Goal: Check status: Check status

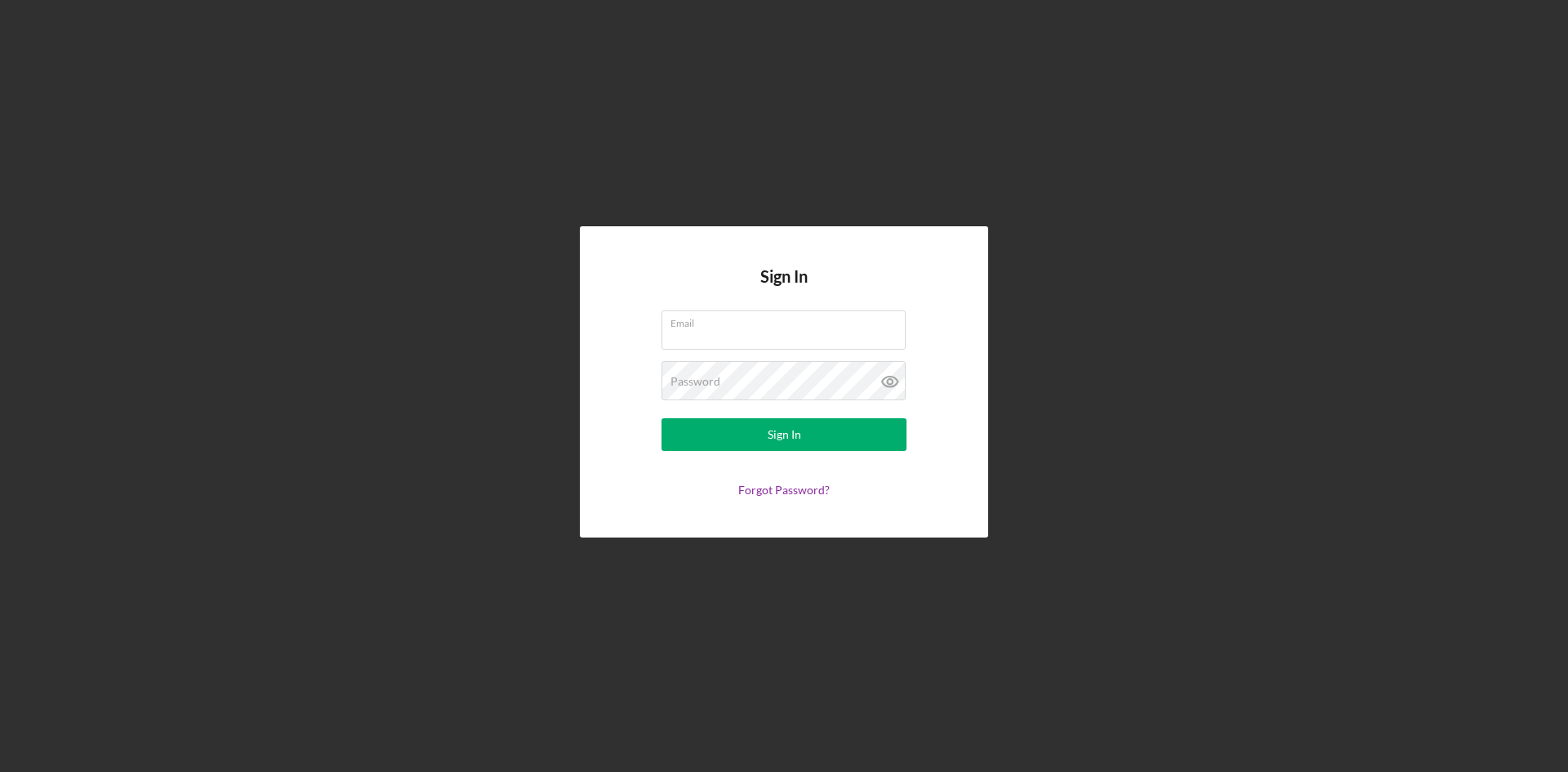
type input "[PERSON_NAME][EMAIL_ADDRESS][DOMAIN_NAME]"
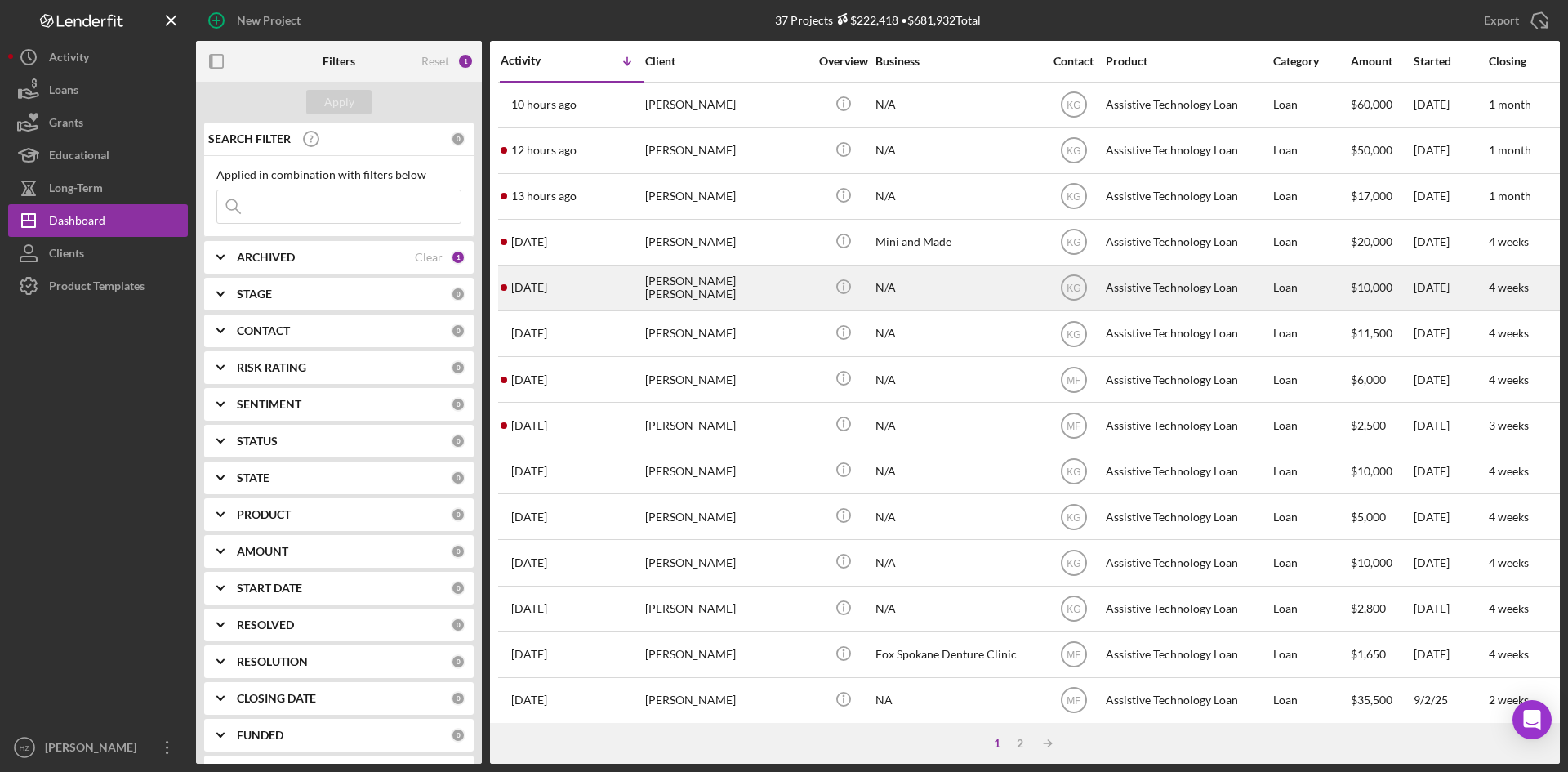
click at [760, 293] on div "[PERSON_NAME] [PERSON_NAME]" at bounding box center [727, 288] width 163 height 43
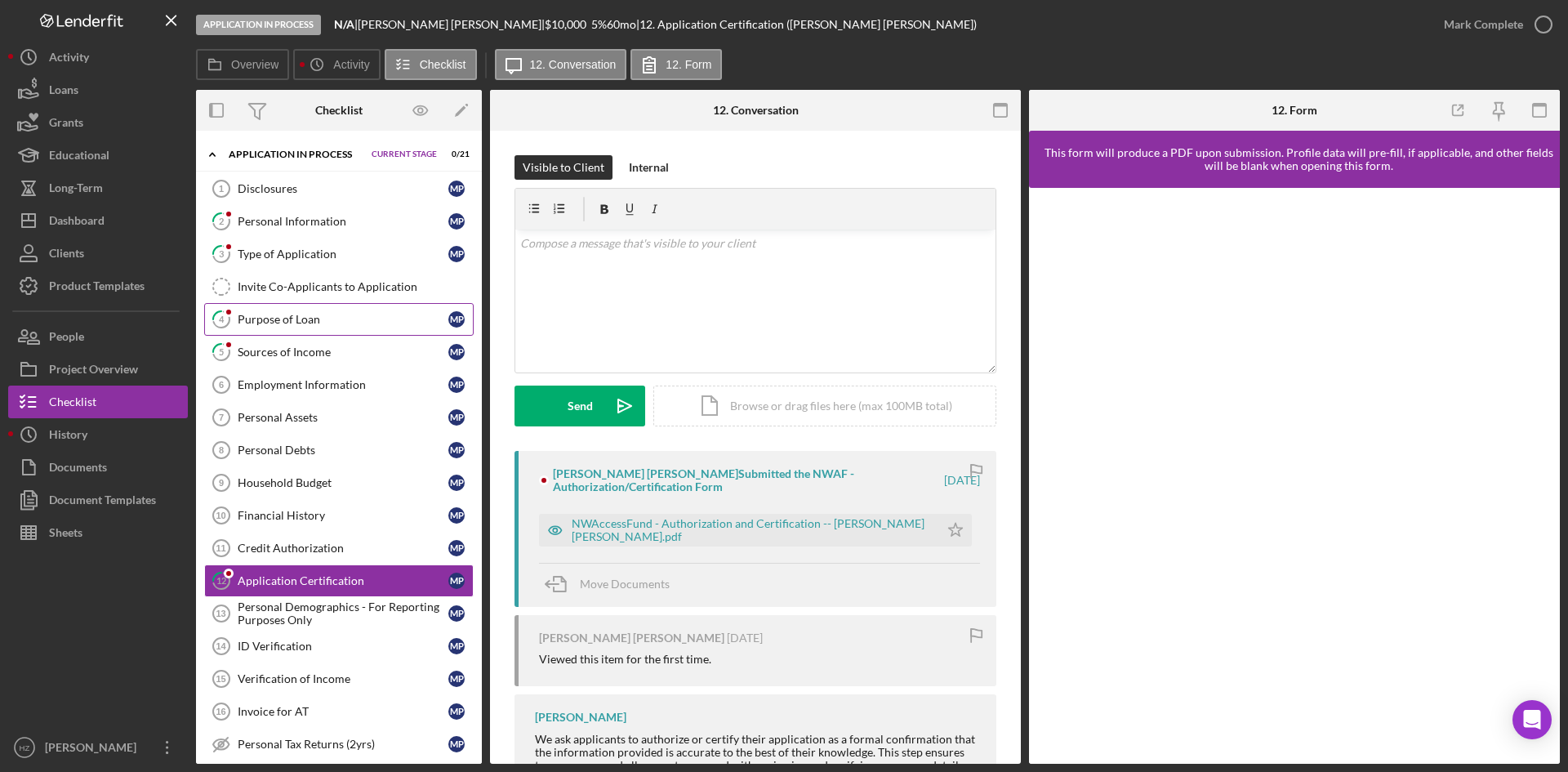
scroll to position [134, 0]
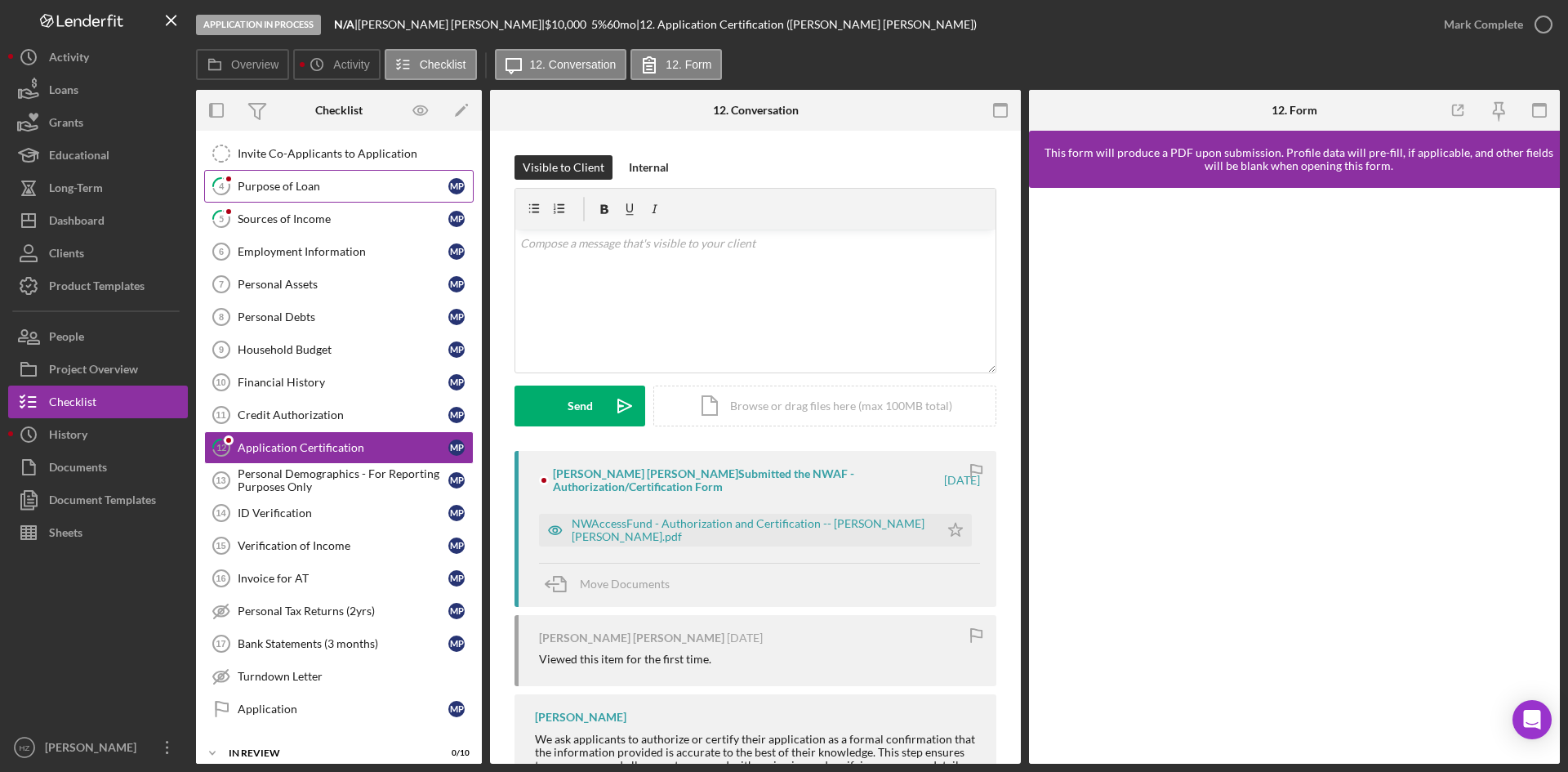
click at [290, 191] on div "Purpose of Loan" at bounding box center [342, 186] width 210 height 13
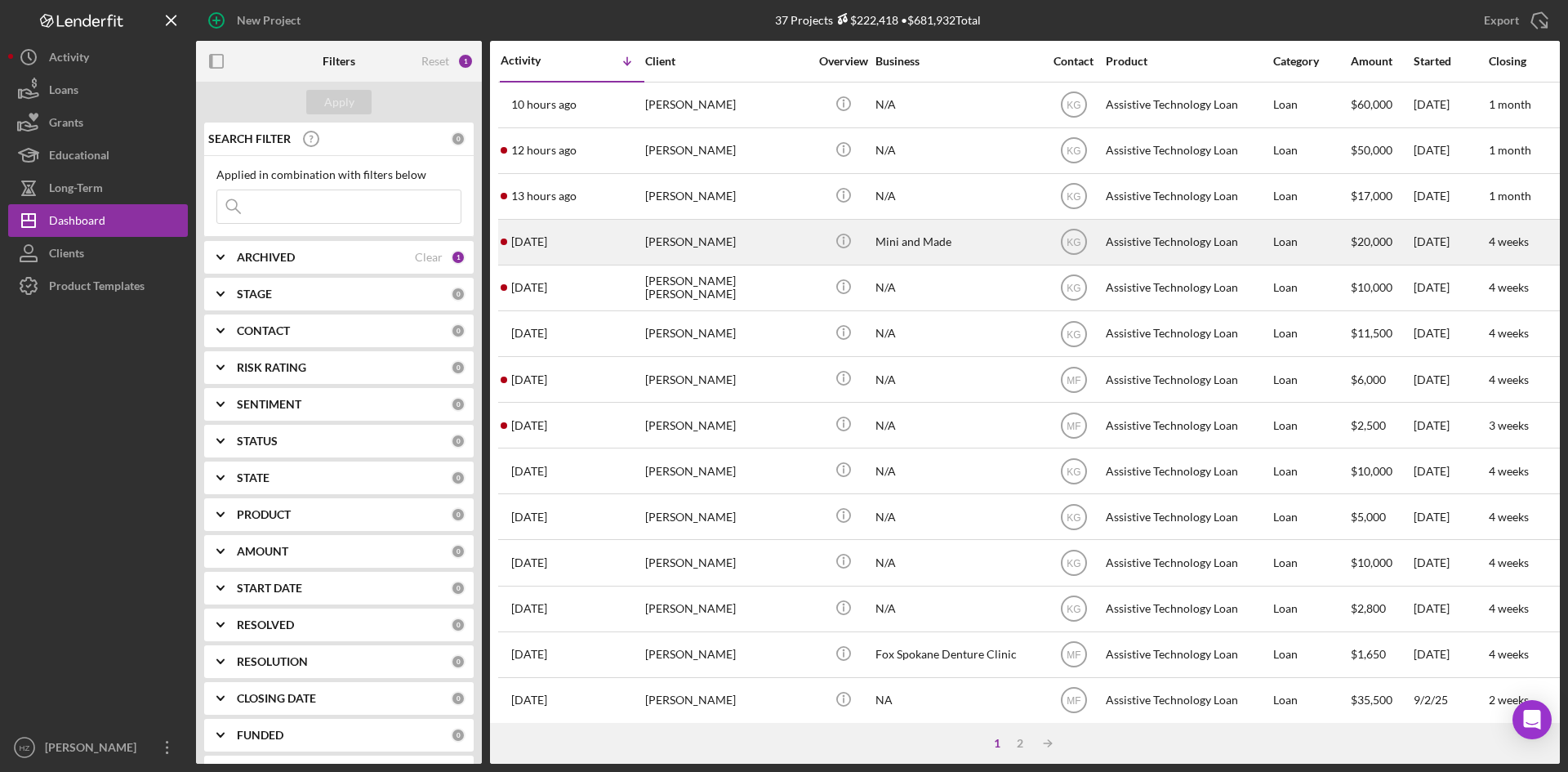
click at [761, 245] on div "[PERSON_NAME]" at bounding box center [727, 242] width 163 height 43
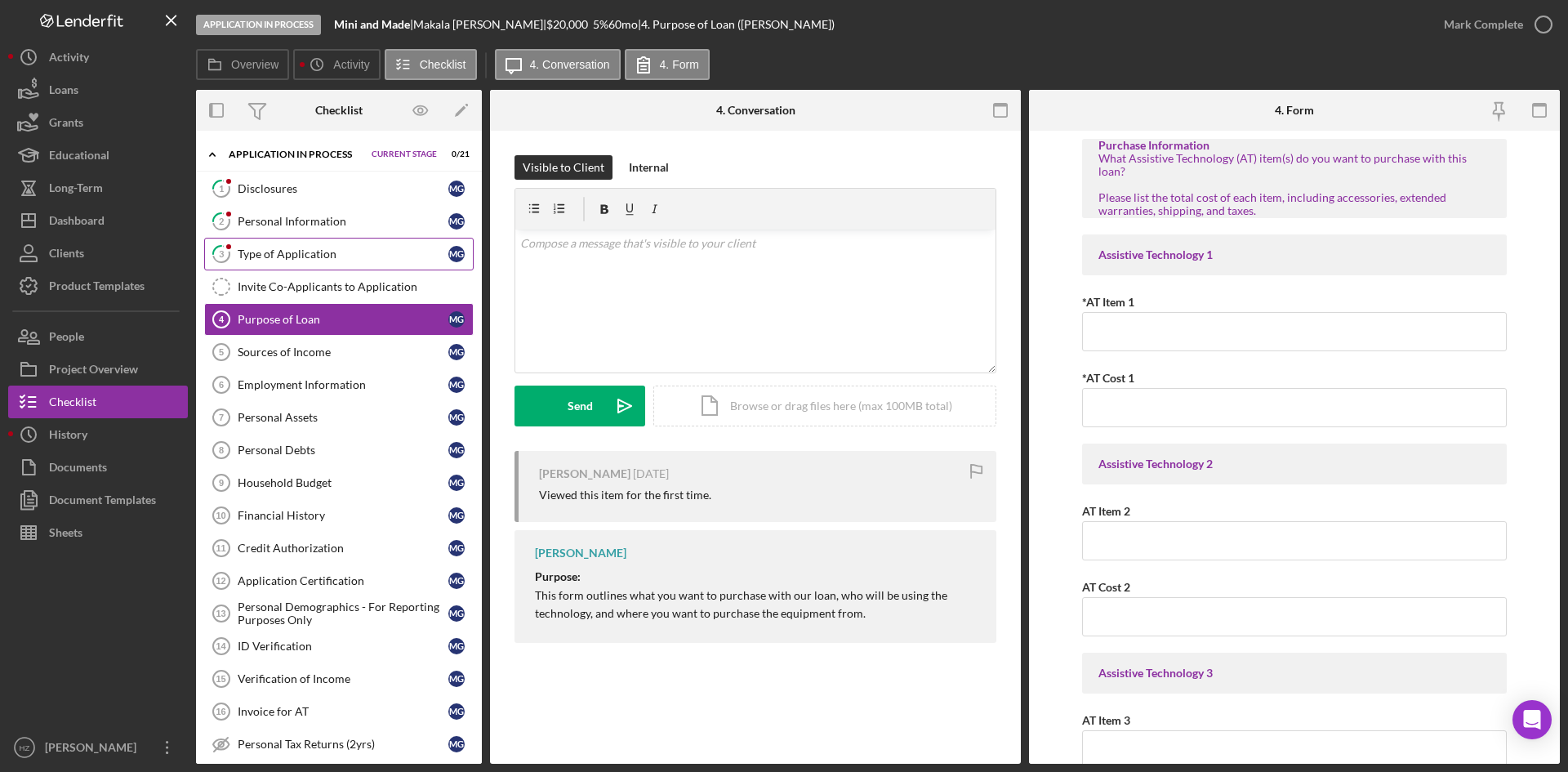
click at [296, 256] on div "Type of Application" at bounding box center [342, 254] width 210 height 13
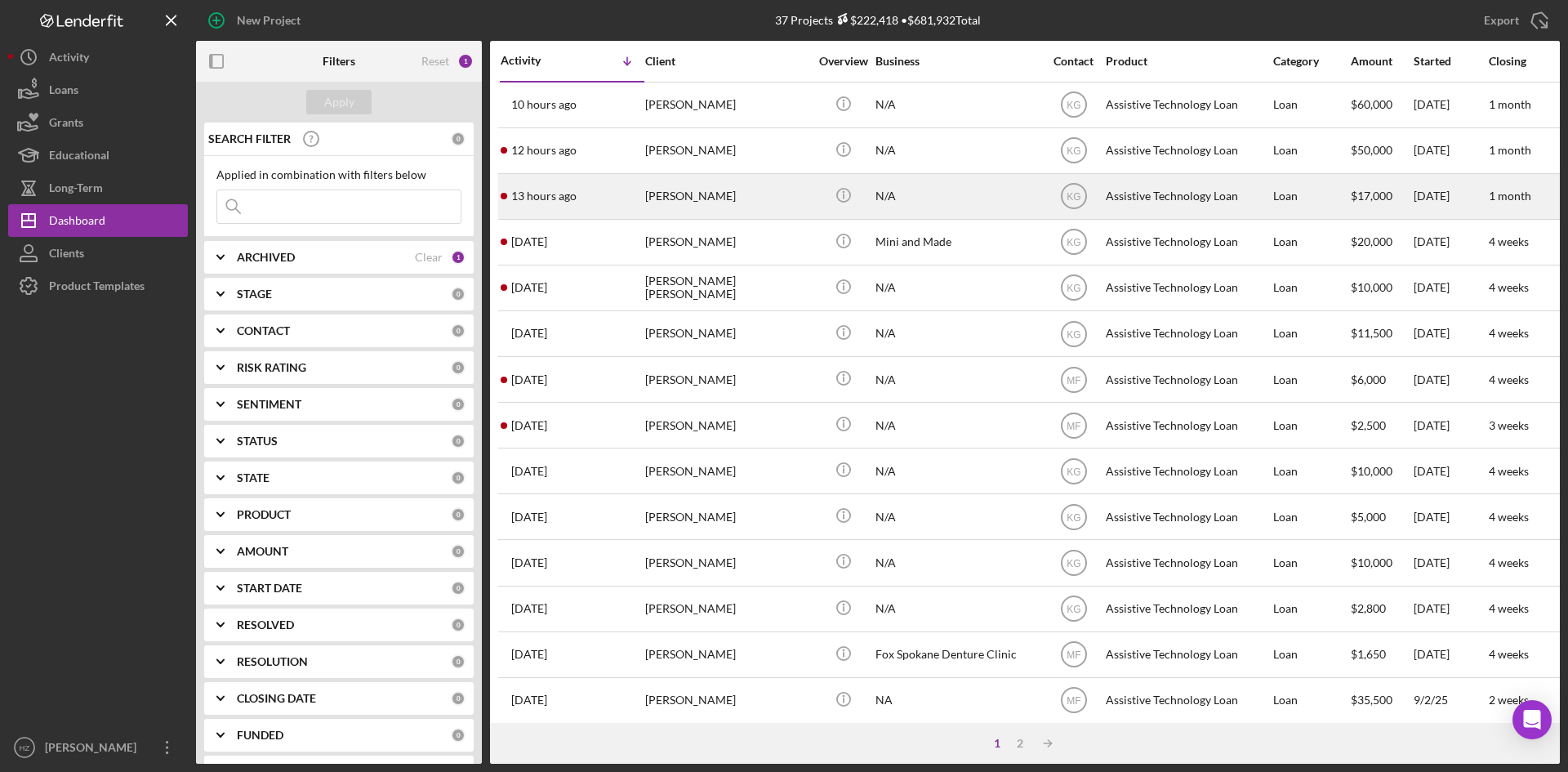
click at [703, 207] on div "[PERSON_NAME]" at bounding box center [727, 197] width 163 height 43
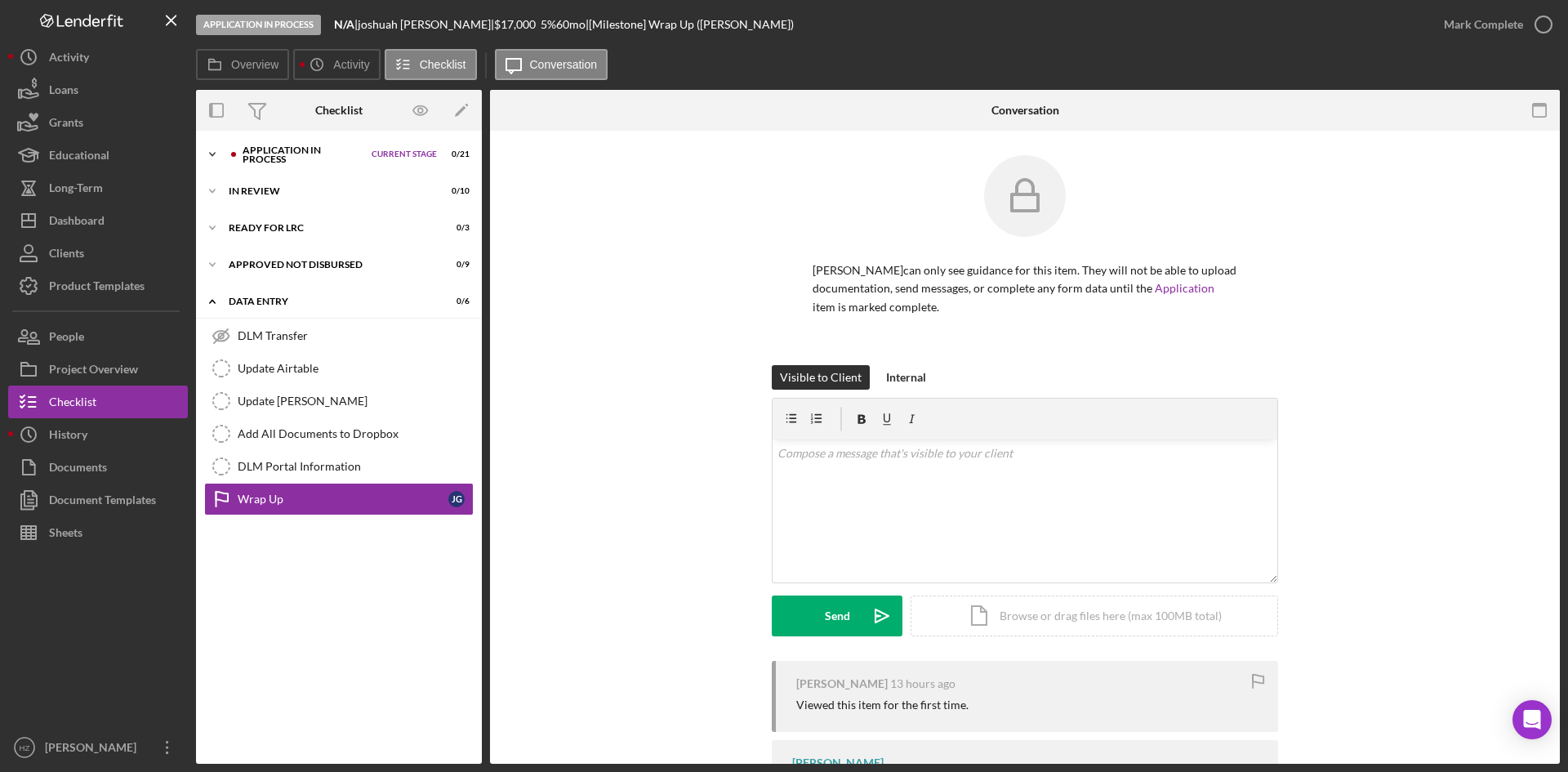
click at [209, 152] on icon "Icon/Expander" at bounding box center [212, 154] width 32 height 33
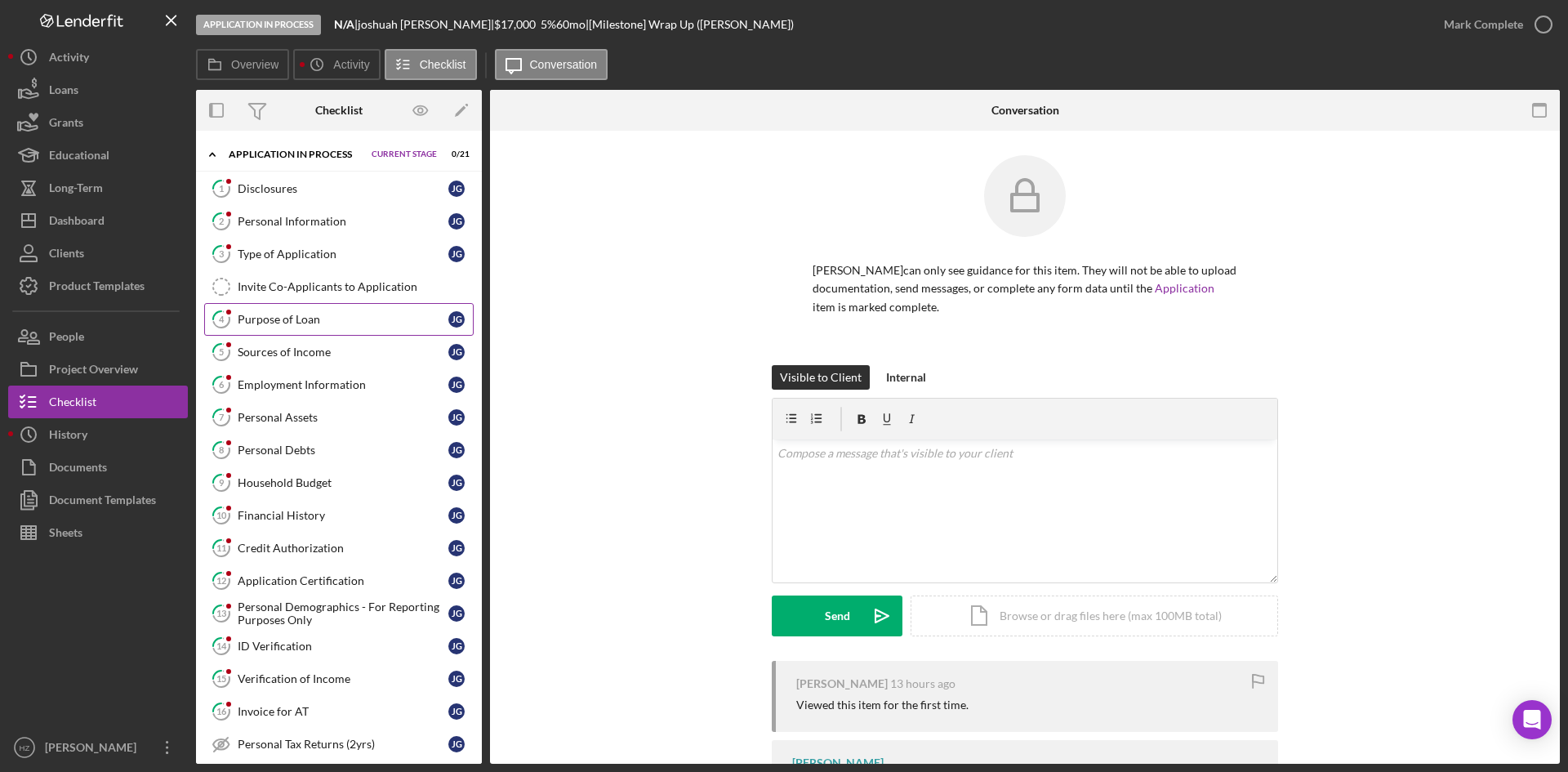
click at [294, 320] on div "Purpose of Loan" at bounding box center [342, 320] width 210 height 13
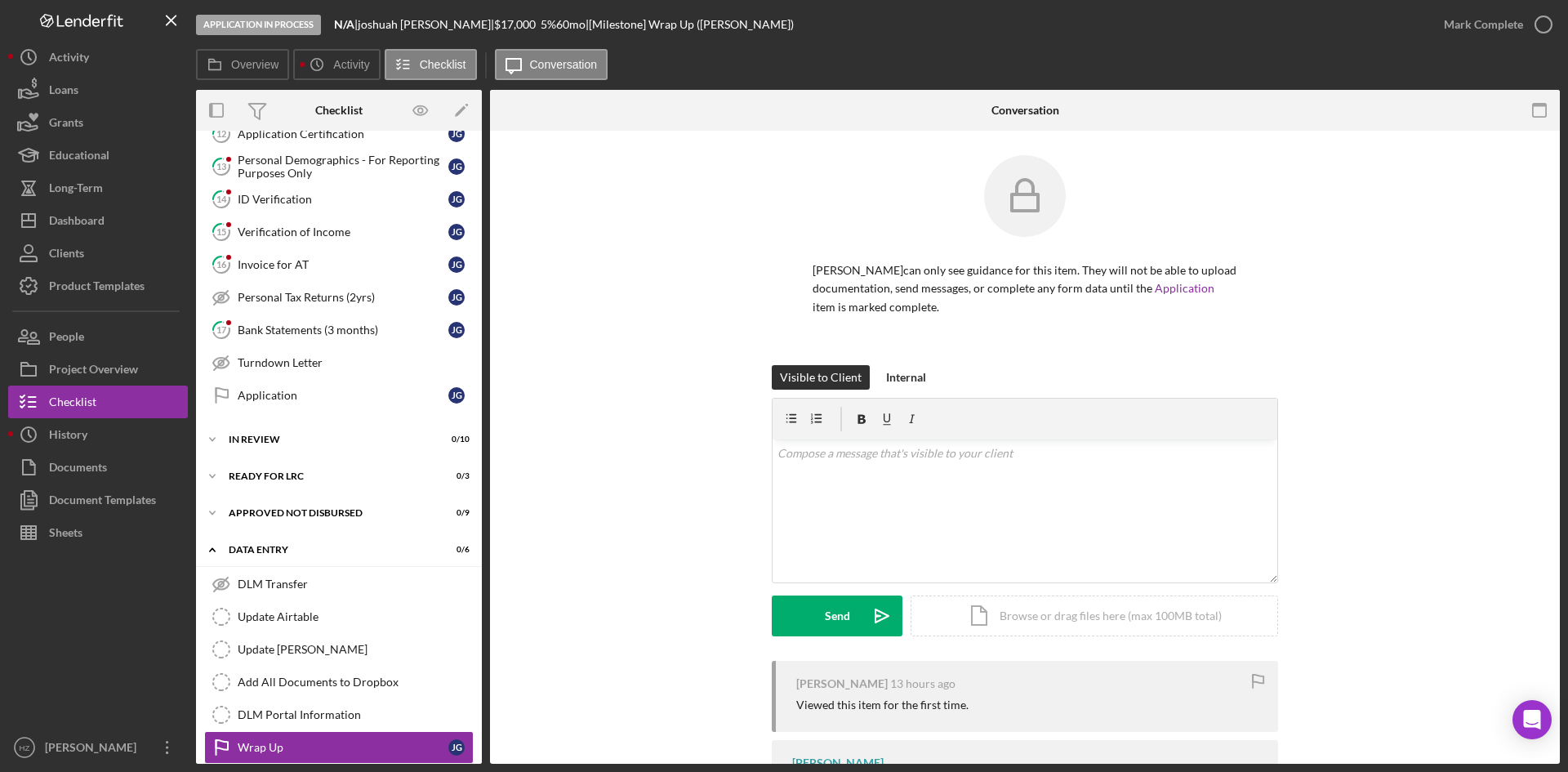
scroll to position [463, 0]
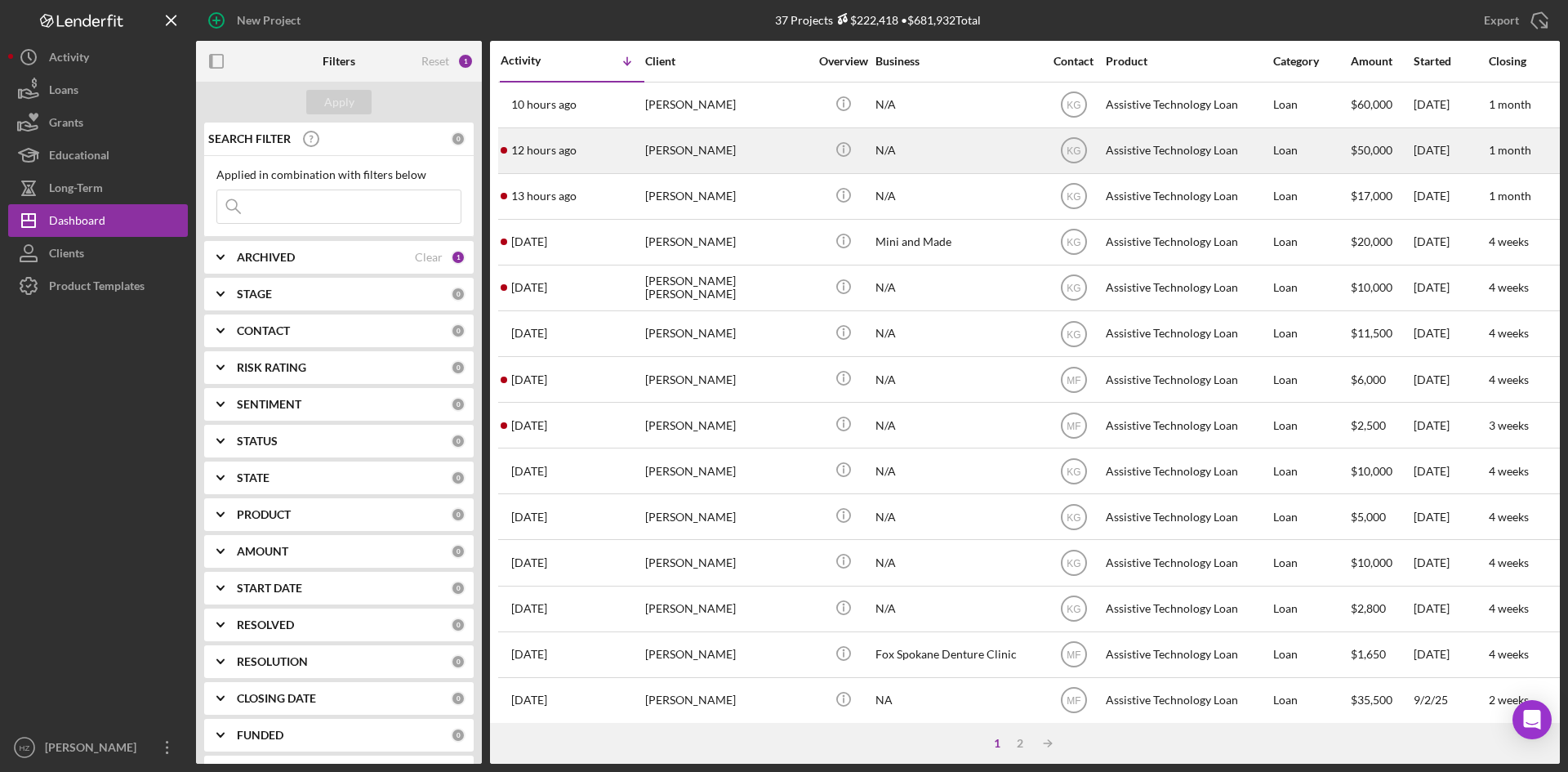
click at [680, 162] on div "[PERSON_NAME]" at bounding box center [727, 151] width 163 height 43
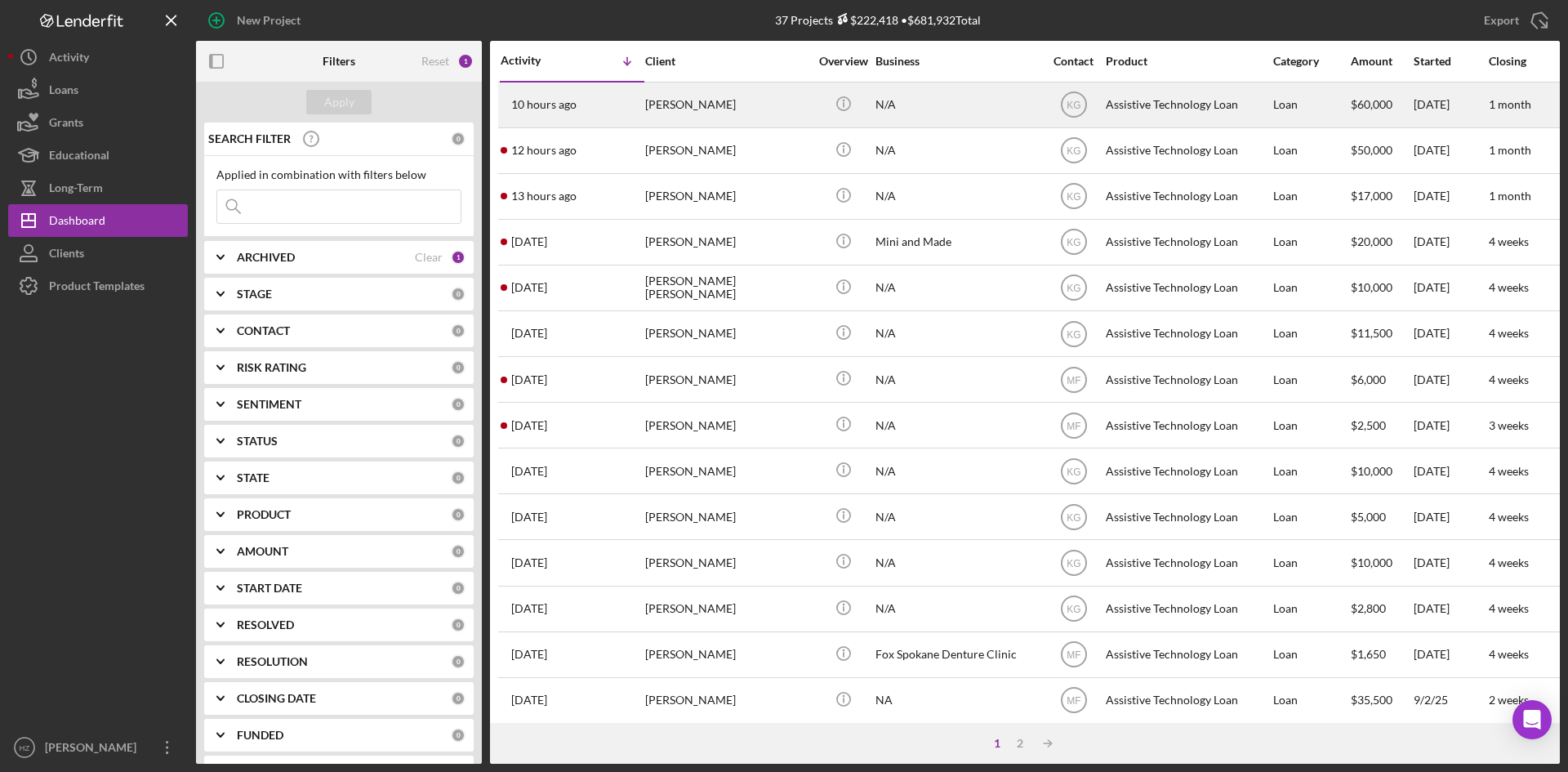
click at [690, 114] on div "[PERSON_NAME]" at bounding box center [727, 105] width 163 height 43
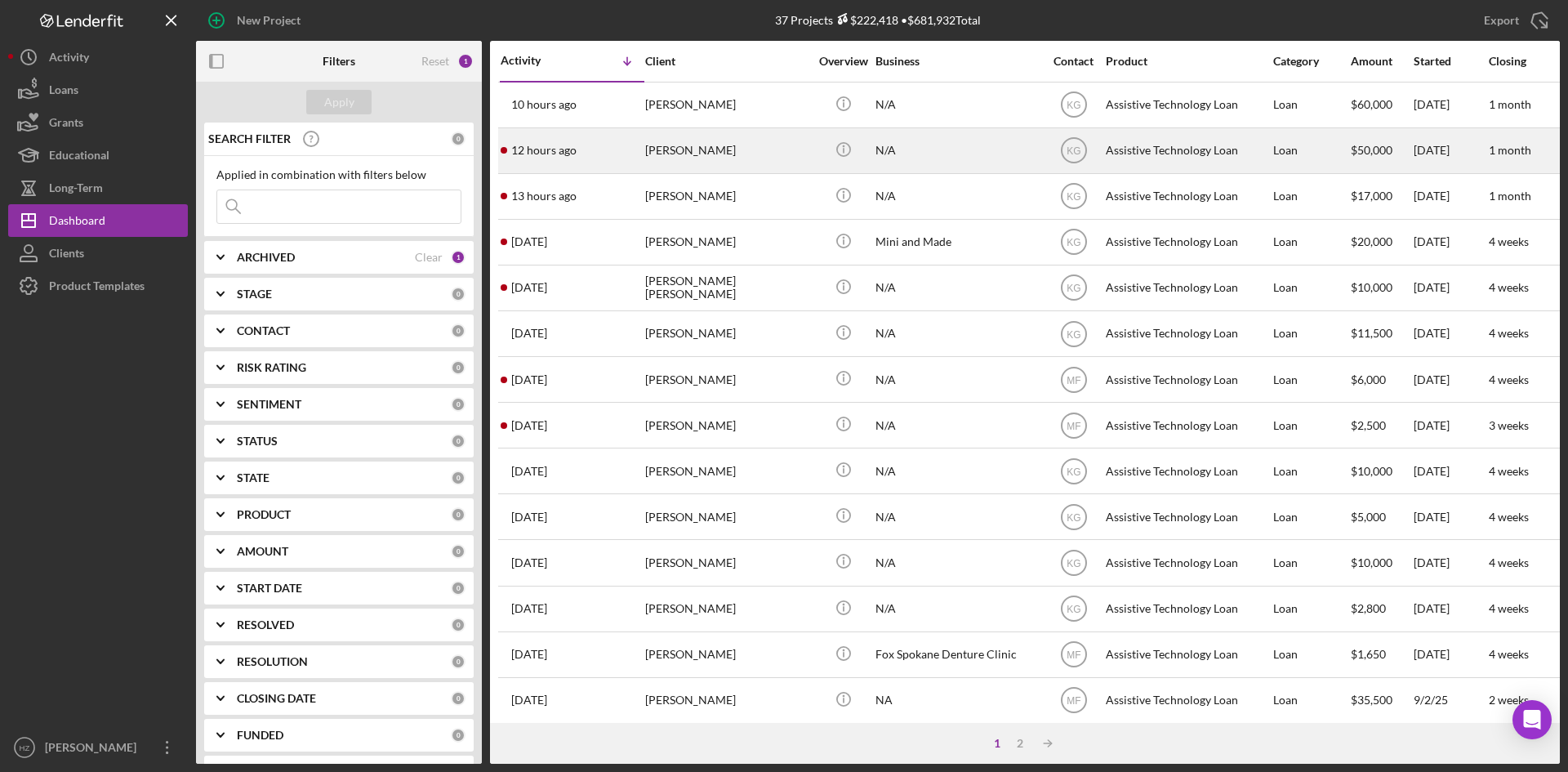
click at [666, 153] on div "[PERSON_NAME]" at bounding box center [727, 151] width 163 height 43
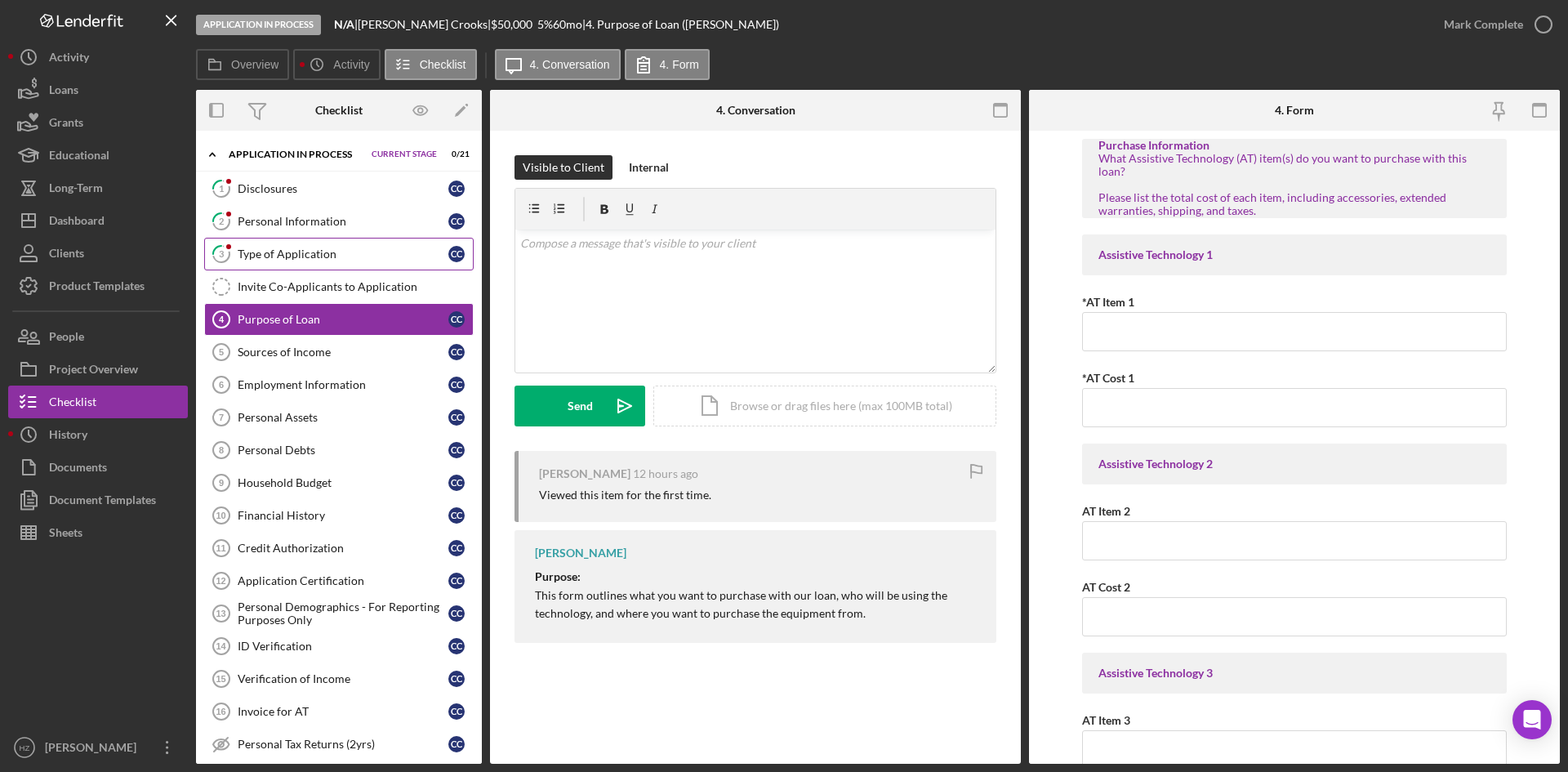
click at [294, 259] on div "Type of Application" at bounding box center [342, 254] width 210 height 13
